Goal: Task Accomplishment & Management: Use online tool/utility

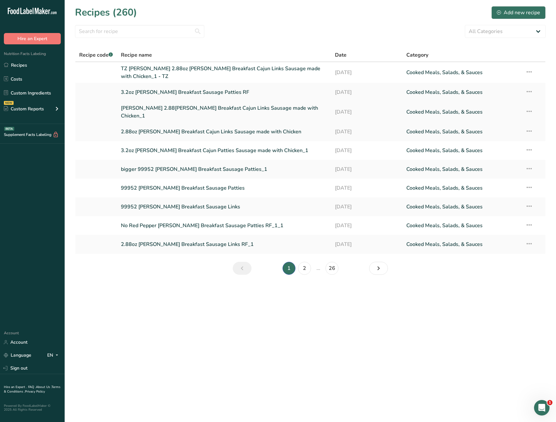
click at [168, 107] on link "Sams 2.88oz Zummo's Breakfast Cajun Links Sausage made with Chicken_1" at bounding box center [224, 112] width 207 height 16
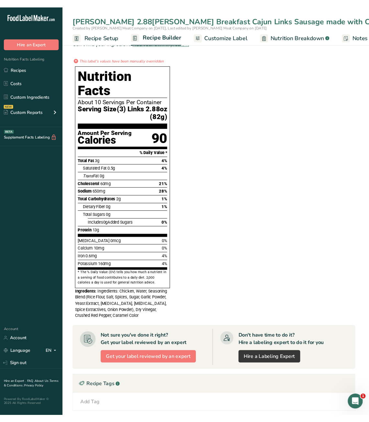
scroll to position [194, 0]
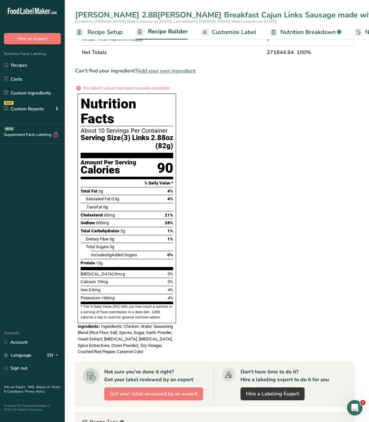
drag, startPoint x: 221, startPoint y: 103, endPoint x: 212, endPoint y: 102, distance: 8.9
click at [221, 104] on section "Ingredient * Amount * Unit * Waste * .a-a{fill:#347362;}.b-a{fill:#fff;} Grams …" at bounding box center [214, 218] width 279 height 685
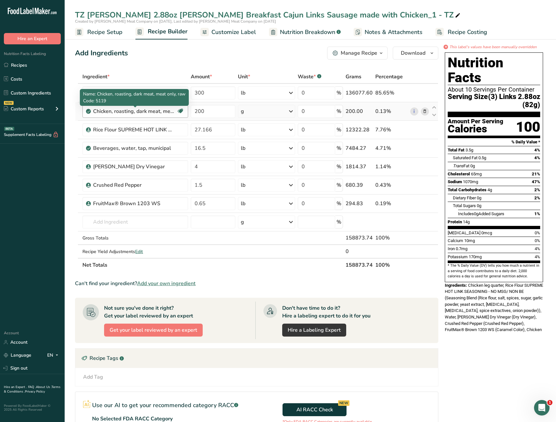
click at [120, 113] on div "Chicken, roasting, dark meat, meat only, raw" at bounding box center [133, 111] width 81 height 8
click at [164, 112] on div "Chicken, roasting, dark meat, meat only, raw" at bounding box center [133, 111] width 81 height 8
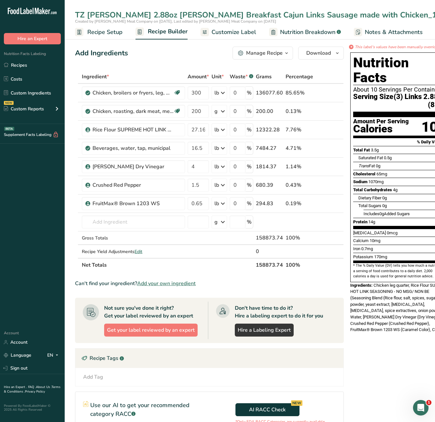
click at [390, 337] on div "* This label's values have been manually overridden Nutrition Facts About 10 Se…" at bounding box center [399, 282] width 103 height 477
click at [364, 350] on div "* This label's values have been manually overridden Nutrition Facts About 10 Se…" at bounding box center [399, 282] width 103 height 477
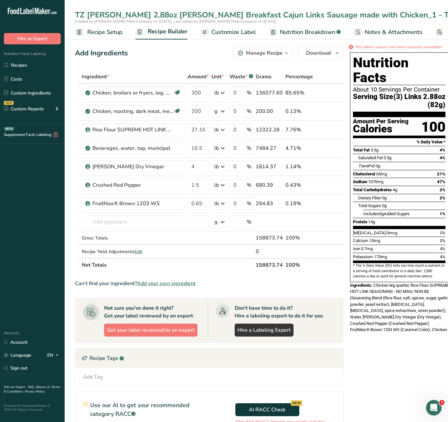
click at [100, 37] on link "Recipe Setup" at bounding box center [99, 32] width 48 height 15
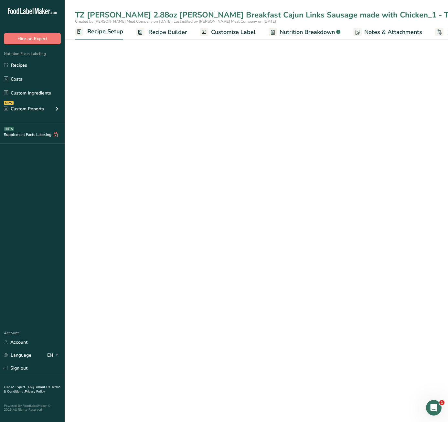
scroll to position [0, 2]
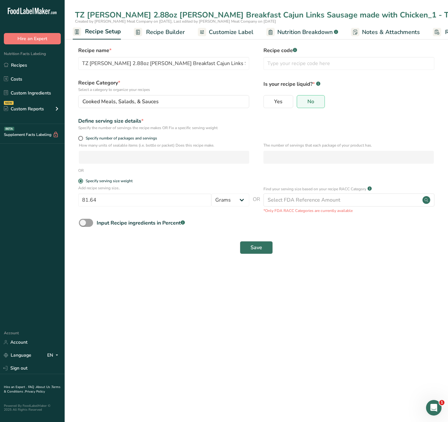
click at [155, 32] on span "Recipe Builder" at bounding box center [165, 32] width 39 height 9
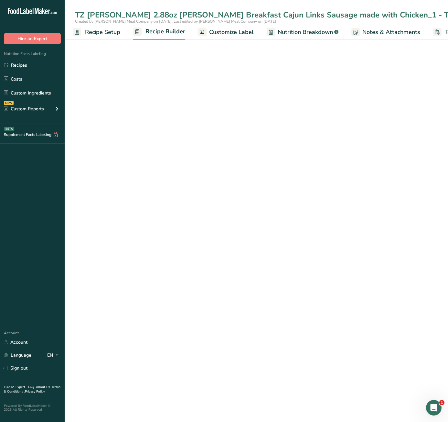
scroll to position [0, 49]
